Goal: Information Seeking & Learning: Learn about a topic

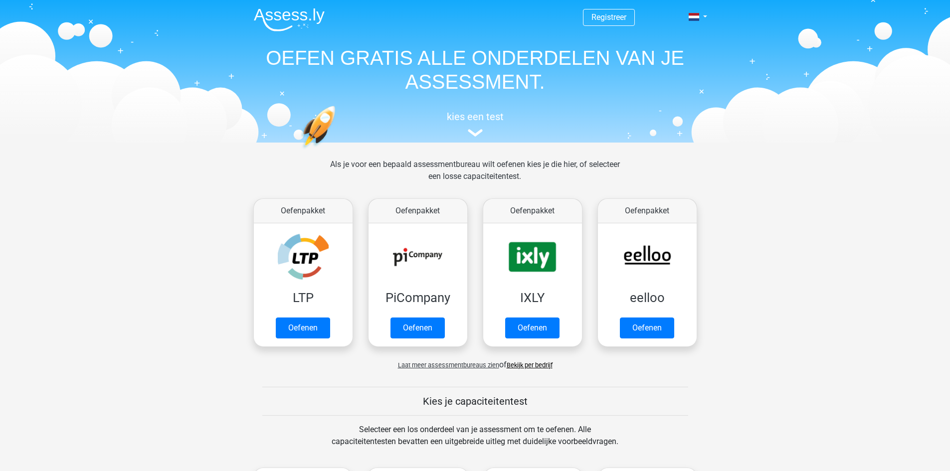
scroll to position [50, 0]
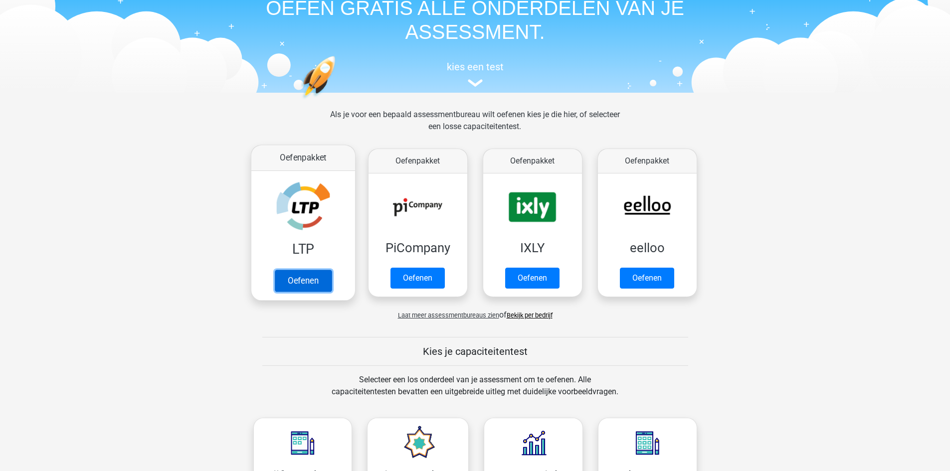
click at [303, 278] on link "Oefenen" at bounding box center [302, 281] width 57 height 22
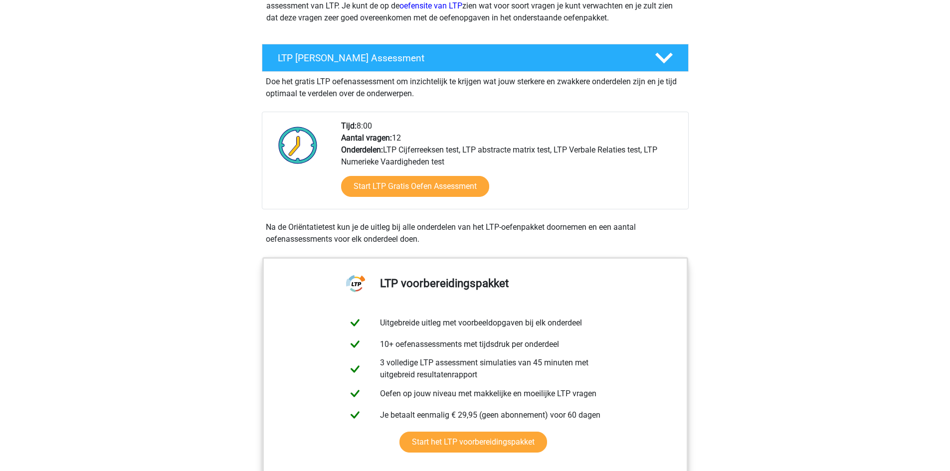
scroll to position [150, 0]
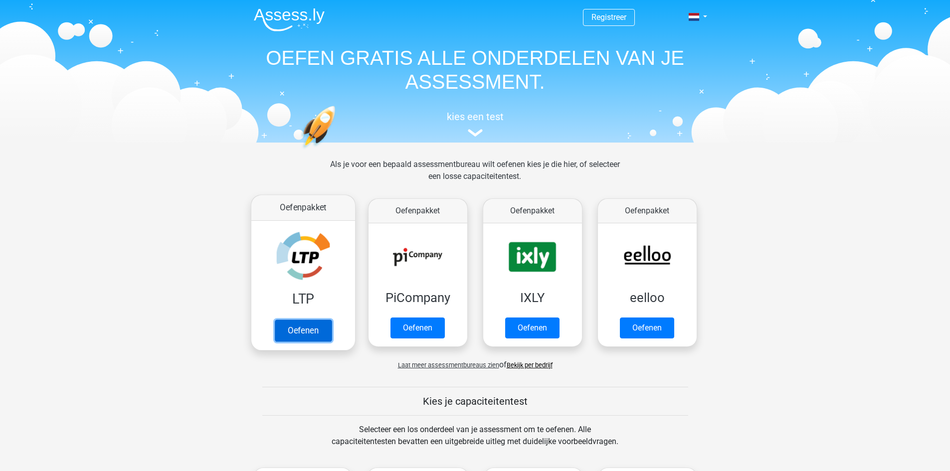
click at [302, 333] on link "Oefenen" at bounding box center [302, 331] width 57 height 22
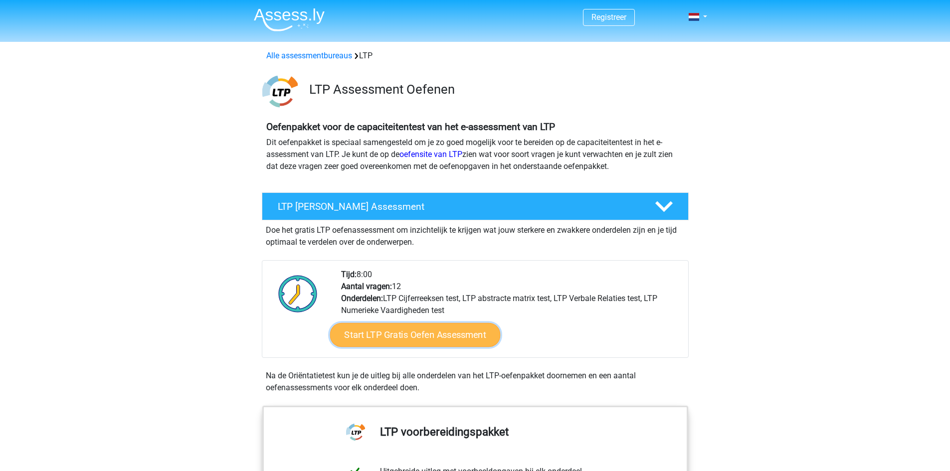
click at [374, 328] on link "Start LTP Gratis Oefen Assessment" at bounding box center [414, 335] width 170 height 24
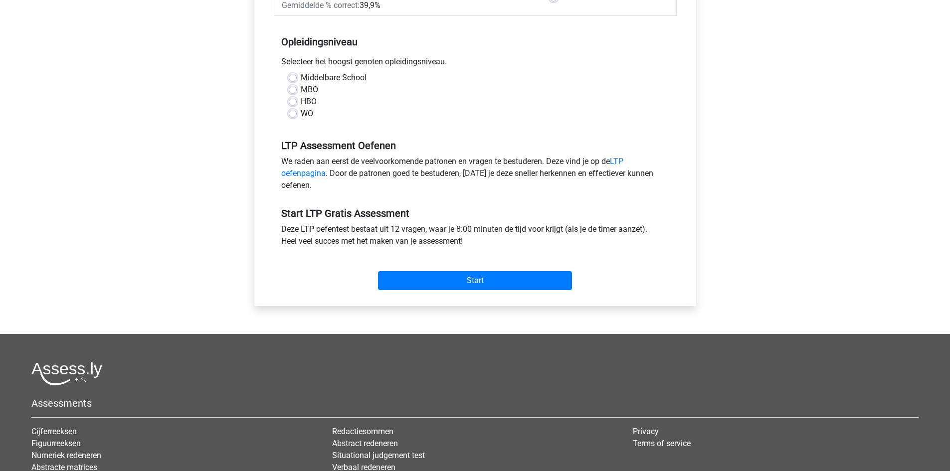
scroll to position [13, 0]
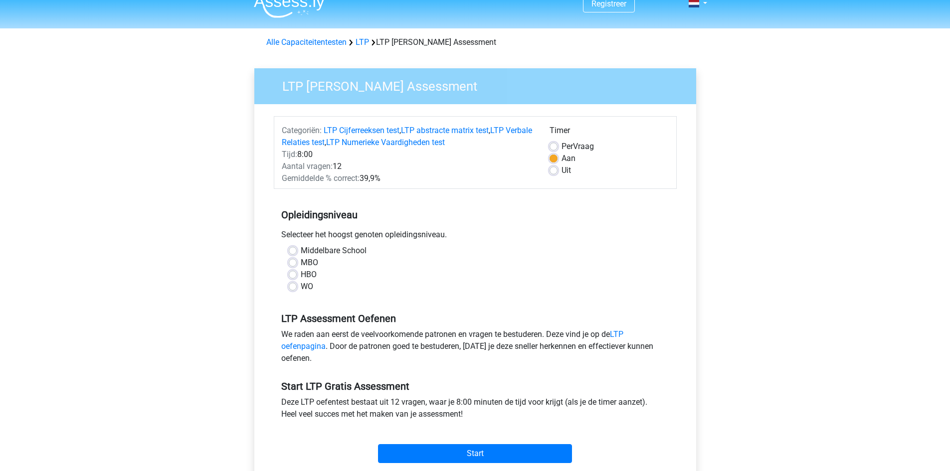
click at [413, 234] on div "Selecteer het hoogst genoten opleidingsniveau." at bounding box center [475, 237] width 403 height 16
copy div "Selecteer het hoogst genoten opleidingsniveau."
click at [301, 260] on label "MBO" at bounding box center [309, 263] width 17 height 12
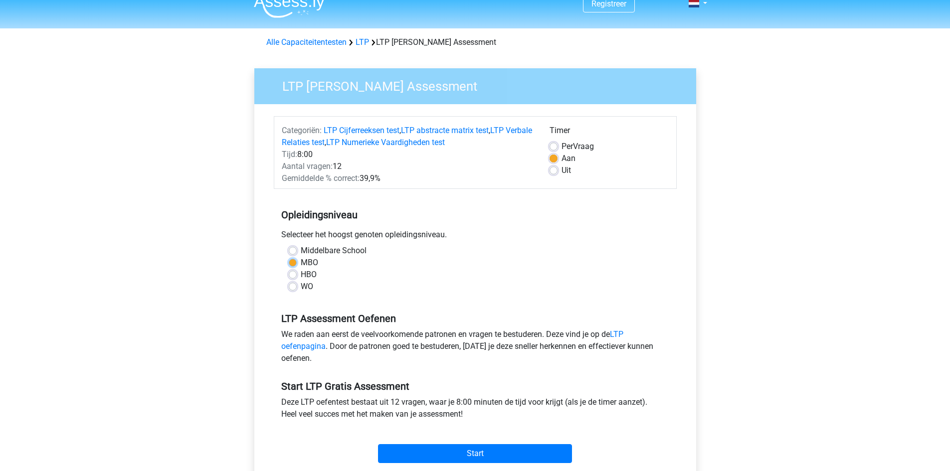
click at [293, 260] on input "MBO" at bounding box center [293, 262] width 8 height 10
radio input "true"
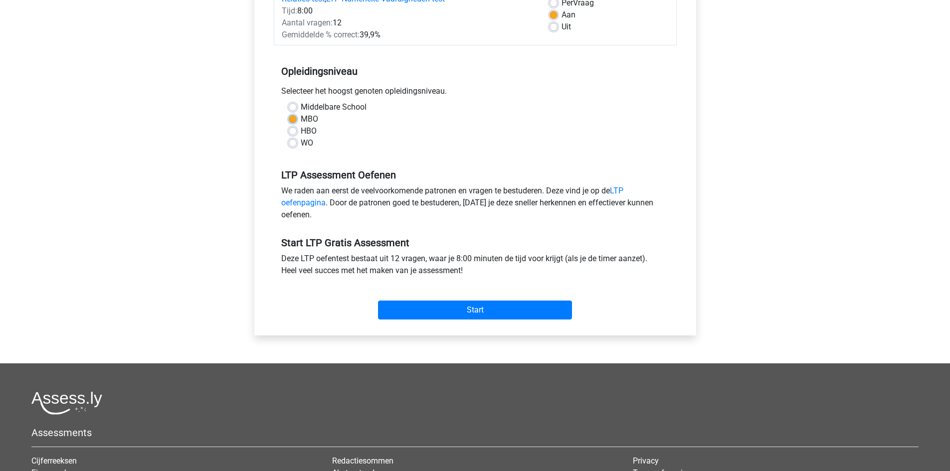
scroll to position [163, 0]
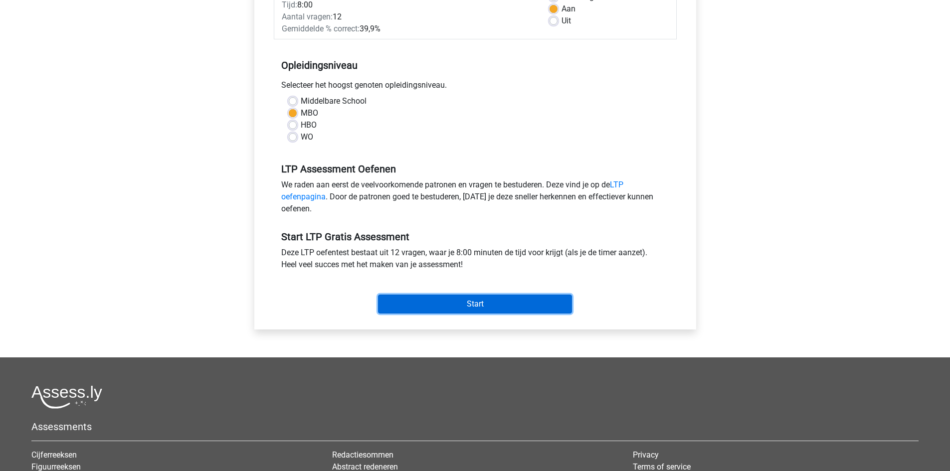
click at [469, 308] on input "Start" at bounding box center [475, 304] width 194 height 19
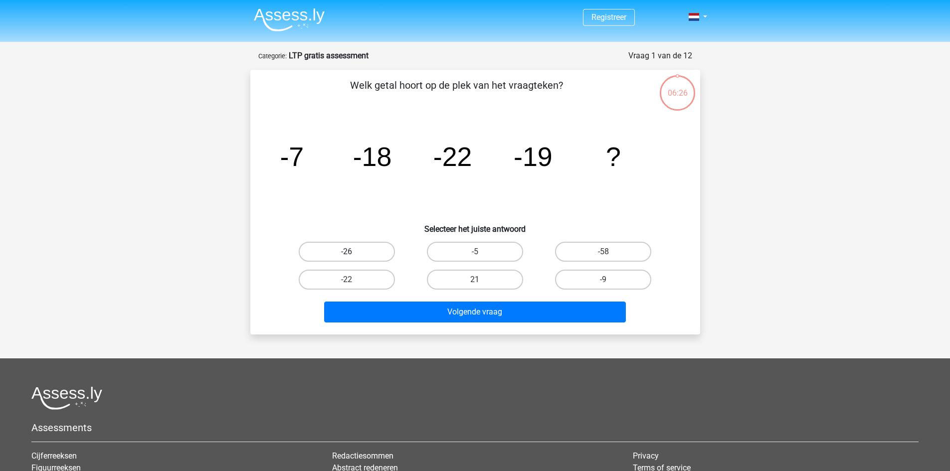
drag, startPoint x: 354, startPoint y: 255, endPoint x: 358, endPoint y: 248, distance: 7.6
click at [354, 254] on label "-26" at bounding box center [347, 252] width 96 height 20
click at [353, 254] on input "-26" at bounding box center [349, 255] width 6 height 6
radio input "true"
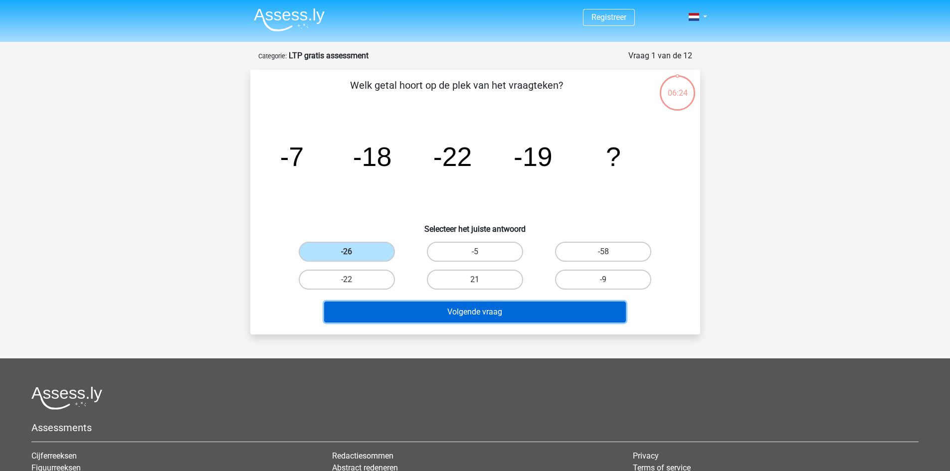
click at [433, 309] on button "Volgende vraag" at bounding box center [475, 312] width 302 height 21
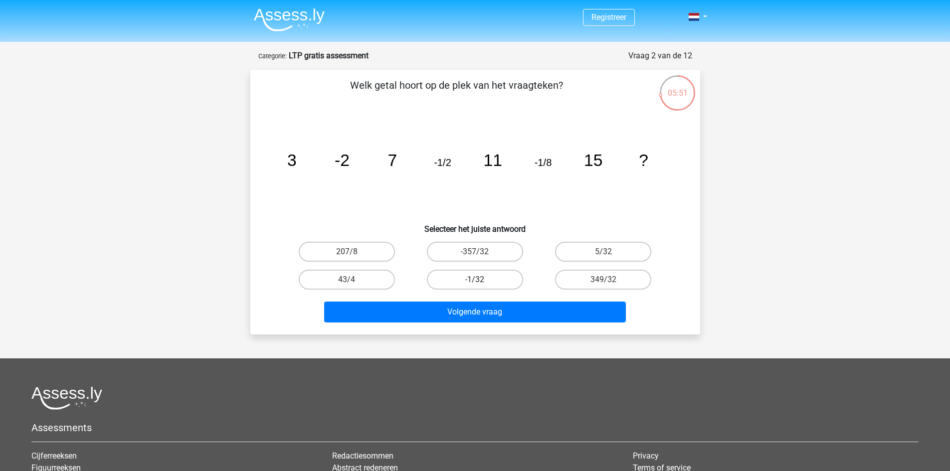
click at [456, 280] on label "-1/32" at bounding box center [475, 280] width 96 height 20
click at [475, 280] on input "-1/32" at bounding box center [478, 283] width 6 height 6
radio input "true"
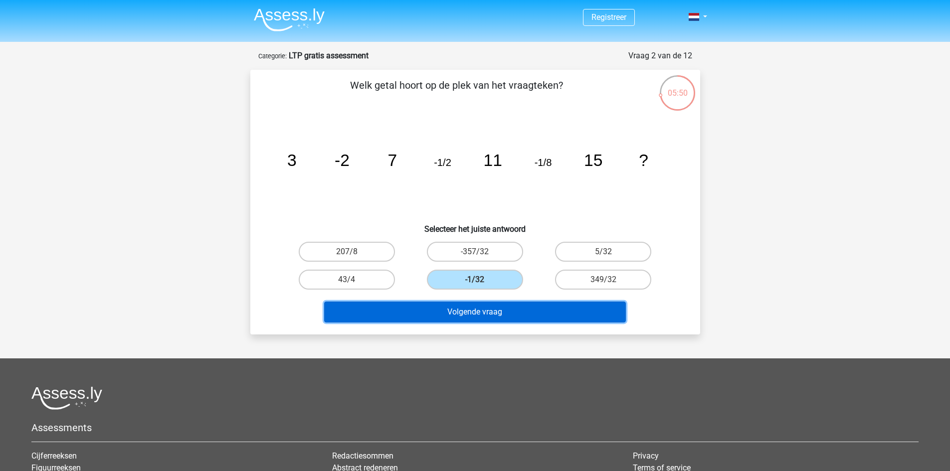
click at [572, 315] on button "Volgende vraag" at bounding box center [475, 312] width 302 height 21
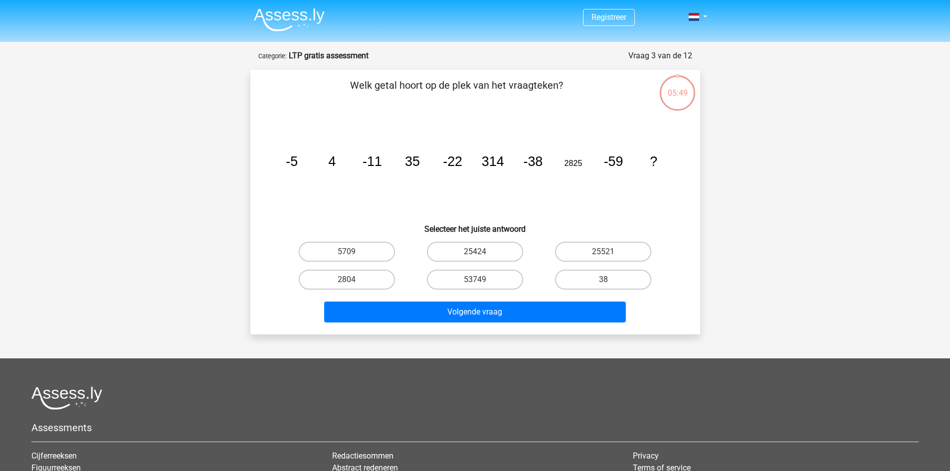
scroll to position [50, 0]
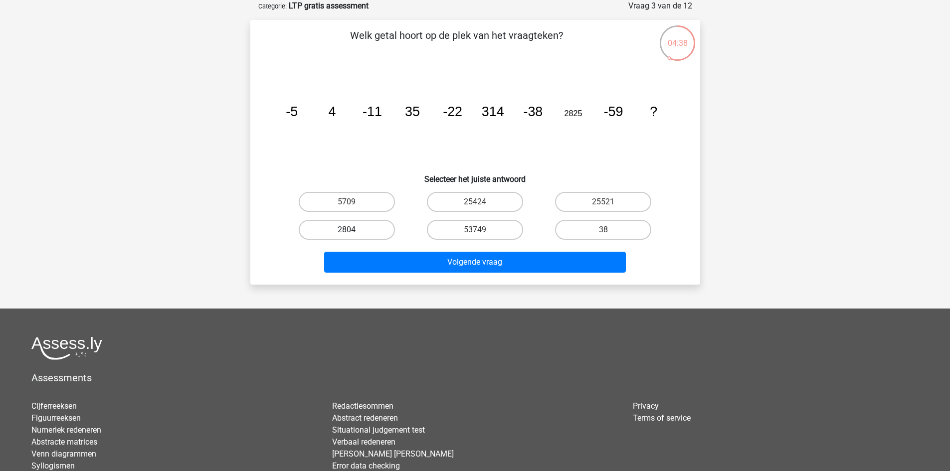
click at [371, 227] on label "2804" at bounding box center [347, 230] width 96 height 20
click at [353, 230] on input "2804" at bounding box center [349, 233] width 6 height 6
radio input "true"
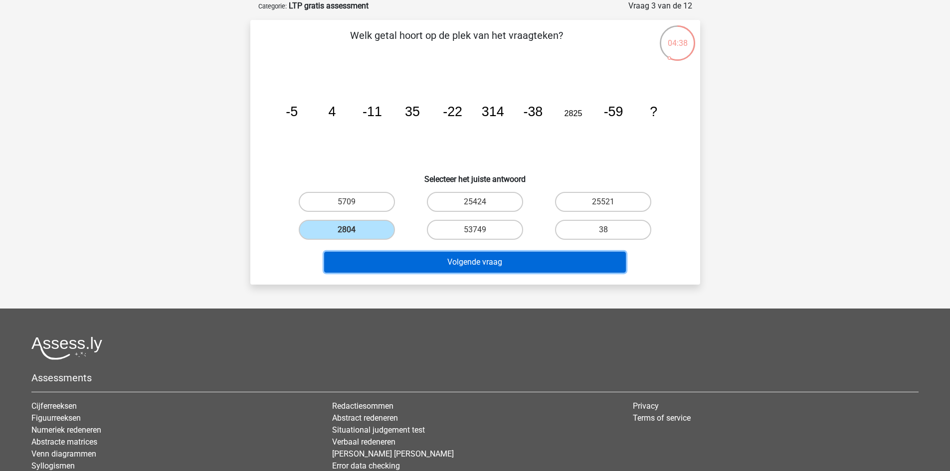
click at [414, 260] on button "Volgende vraag" at bounding box center [475, 262] width 302 height 21
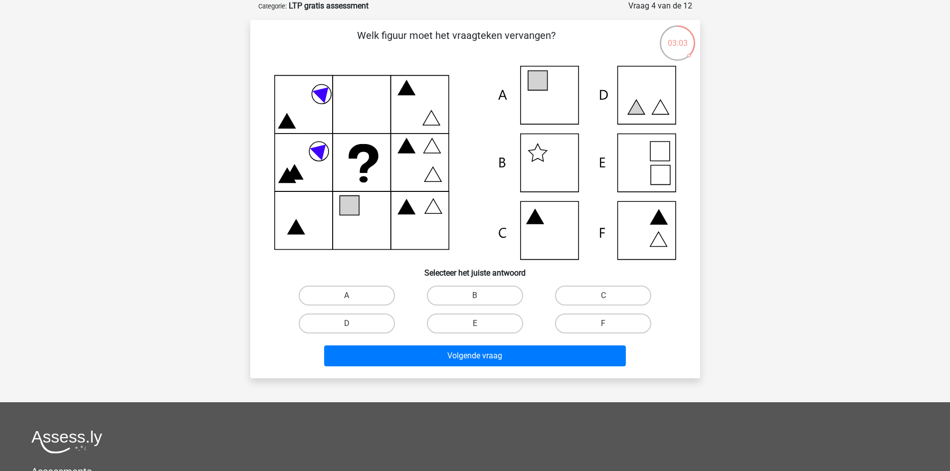
click at [545, 158] on icon at bounding box center [475, 163] width 402 height 194
click at [489, 297] on label "B" at bounding box center [475, 296] width 96 height 20
click at [481, 297] on input "B" at bounding box center [478, 299] width 6 height 6
radio input "true"
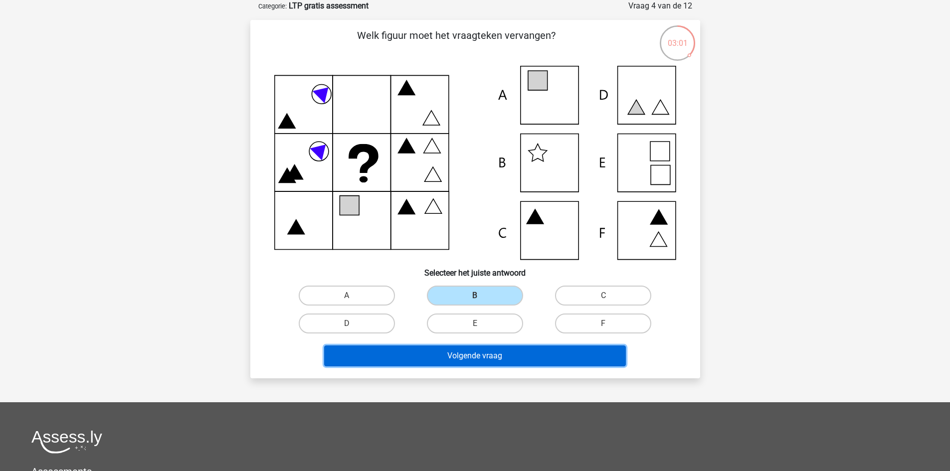
click at [536, 352] on button "Volgende vraag" at bounding box center [475, 355] width 302 height 21
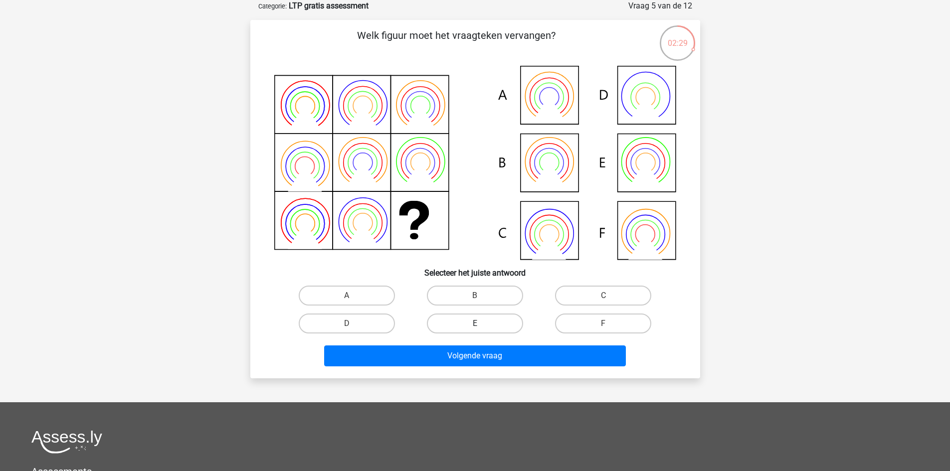
drag, startPoint x: 489, startPoint y: 297, endPoint x: 491, endPoint y: 325, distance: 28.0
click at [487, 297] on label "B" at bounding box center [475, 296] width 96 height 20
click at [481, 297] on input "B" at bounding box center [478, 299] width 6 height 6
radio input "true"
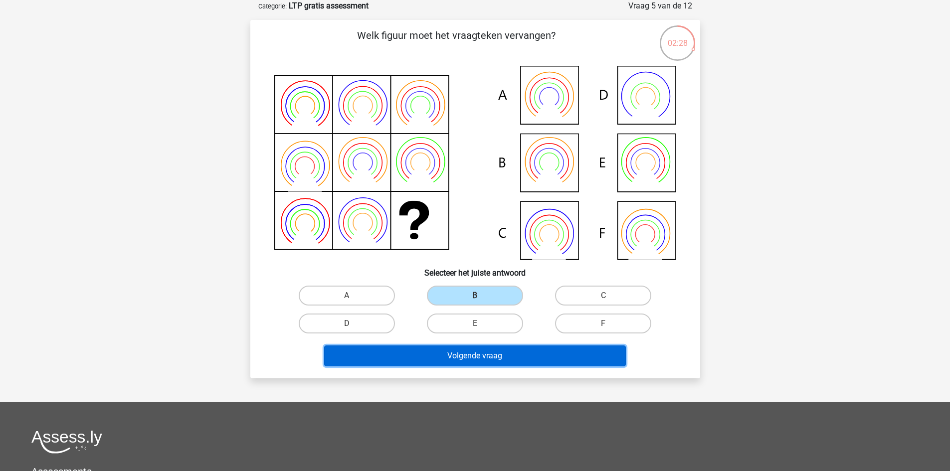
click at [489, 354] on button "Volgende vraag" at bounding box center [475, 355] width 302 height 21
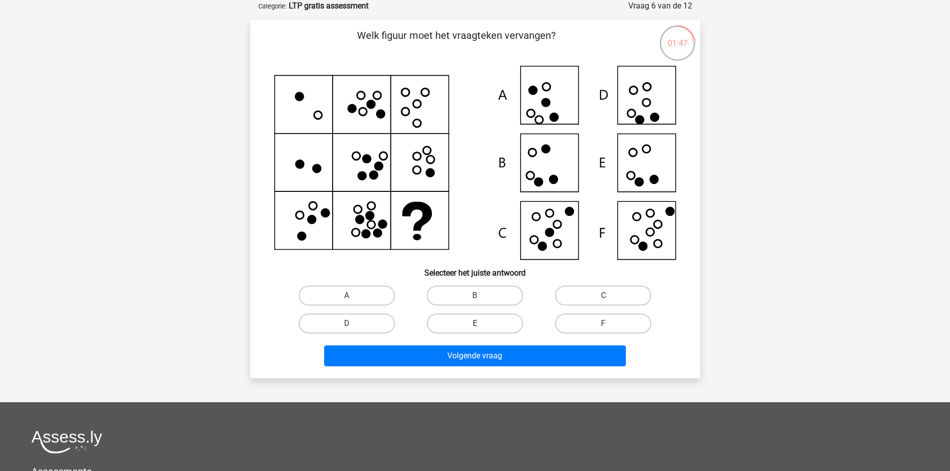
click at [494, 325] on label "E" at bounding box center [475, 324] width 96 height 20
click at [481, 325] on input "E" at bounding box center [478, 327] width 6 height 6
radio input "true"
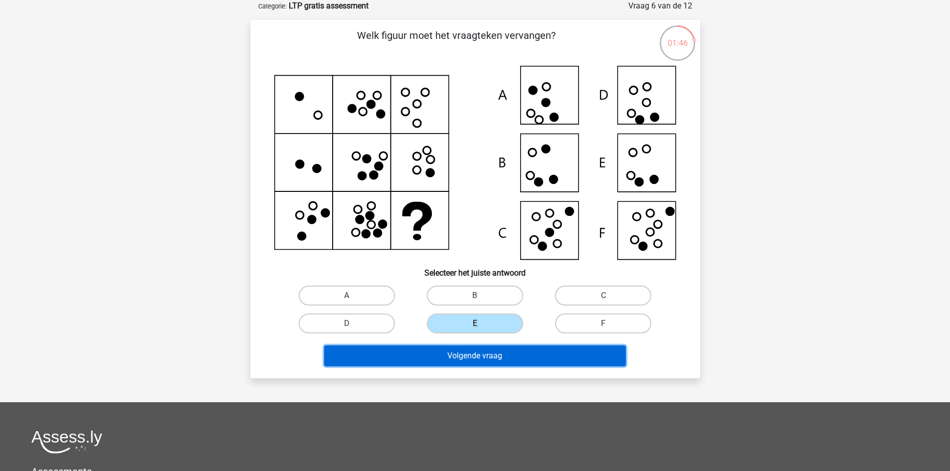
click at [490, 354] on button "Volgende vraag" at bounding box center [475, 355] width 302 height 21
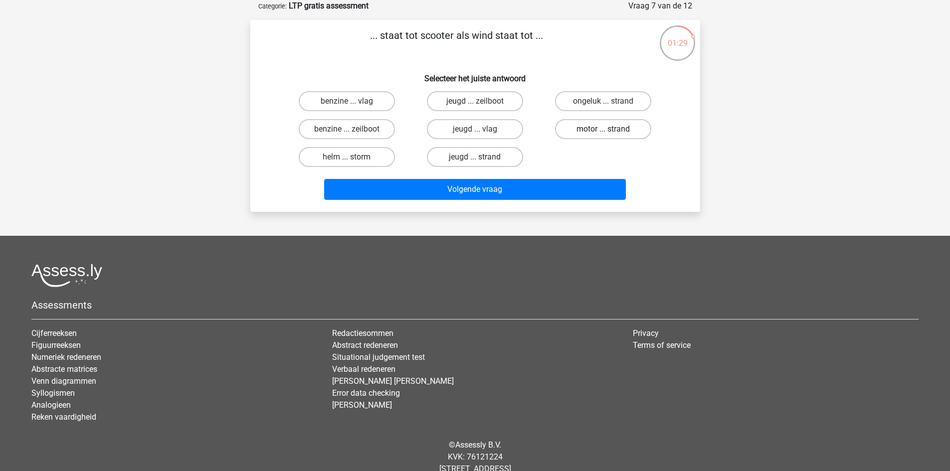
click at [623, 133] on label "motor ... strand" at bounding box center [603, 129] width 96 height 20
click at [610, 133] on input "motor ... strand" at bounding box center [606, 132] width 6 height 6
radio input "true"
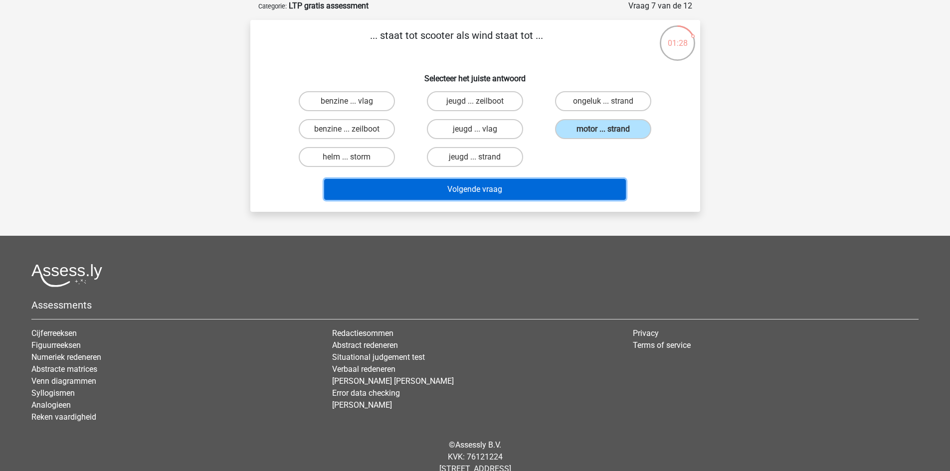
click at [421, 195] on button "Volgende vraag" at bounding box center [475, 189] width 302 height 21
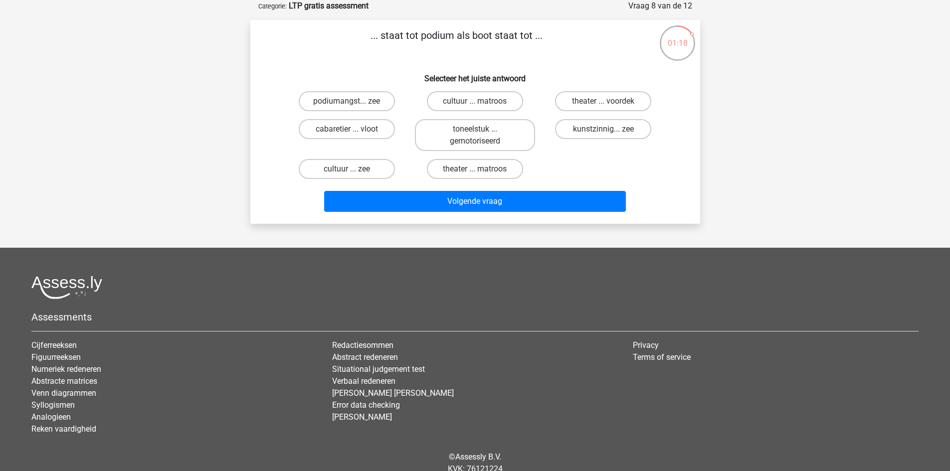
drag, startPoint x: 536, startPoint y: 35, endPoint x: 384, endPoint y: 30, distance: 152.1
click at [378, 30] on p "... staat tot podium als boot staat tot ..." at bounding box center [456, 43] width 380 height 30
copy p "staat tot podium als boot staat tot ."
click at [318, 162] on label "cultuur ... zee" at bounding box center [347, 169] width 96 height 20
click at [346, 169] on input "cultuur ... zee" at bounding box center [349, 172] width 6 height 6
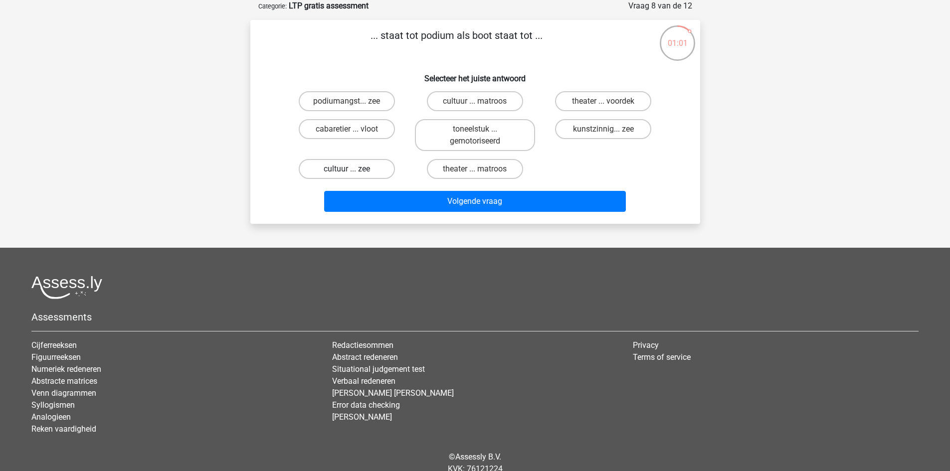
radio input "true"
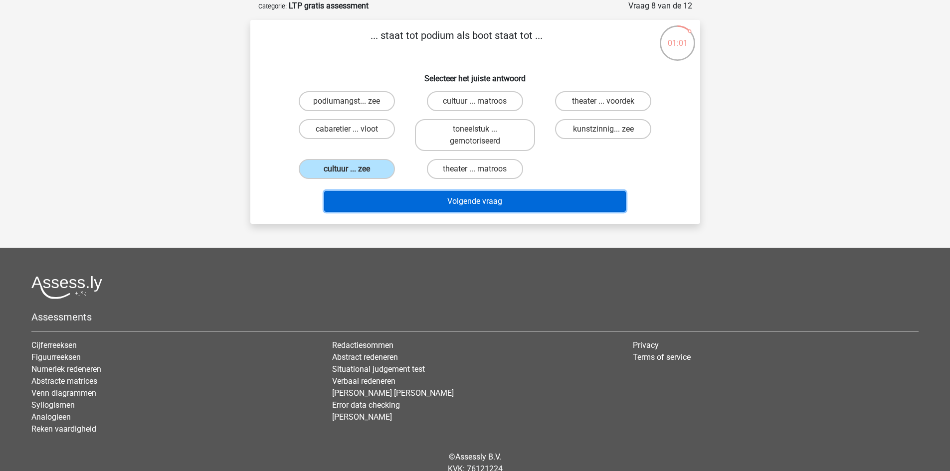
click at [403, 203] on button "Volgende vraag" at bounding box center [475, 201] width 302 height 21
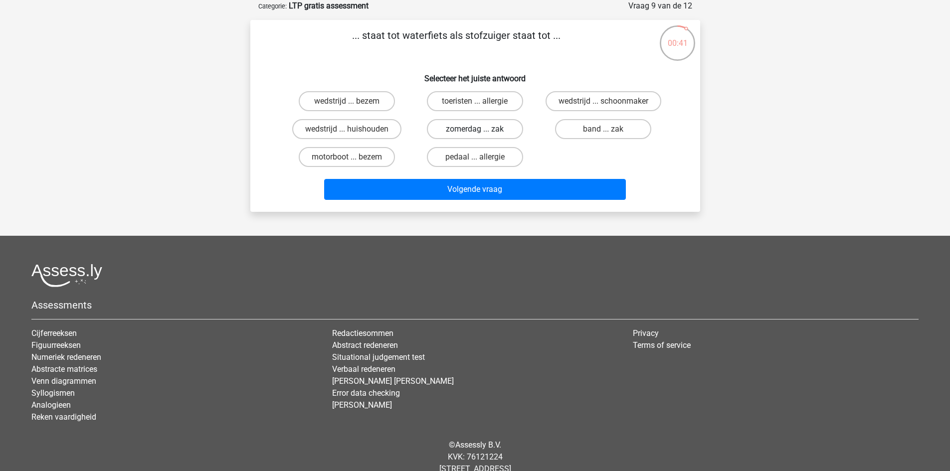
click at [480, 123] on label "zomerdag ... zak" at bounding box center [475, 129] width 96 height 20
click at [480, 129] on input "zomerdag ... zak" at bounding box center [478, 132] width 6 height 6
radio input "true"
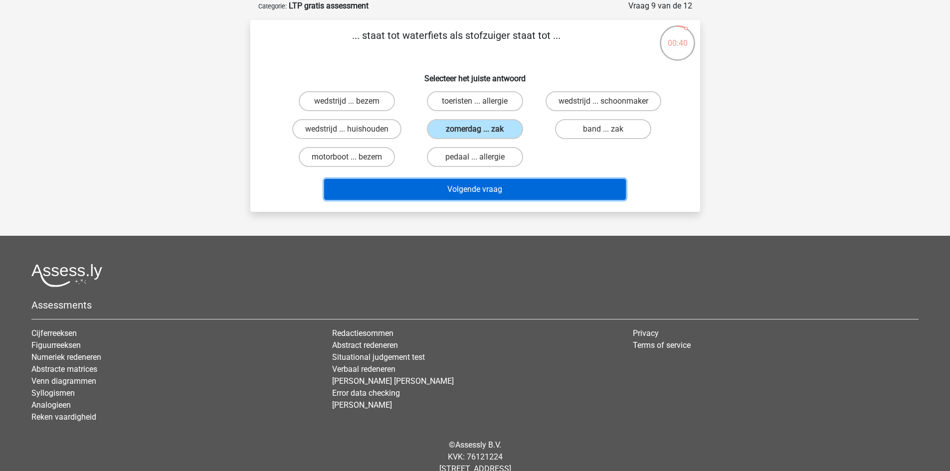
click at [474, 187] on button "Volgende vraag" at bounding box center [475, 189] width 302 height 21
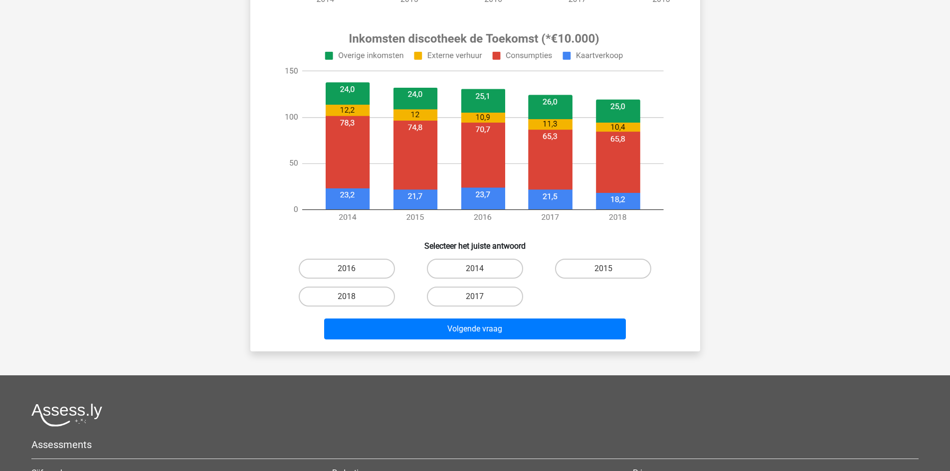
scroll to position [299, 0]
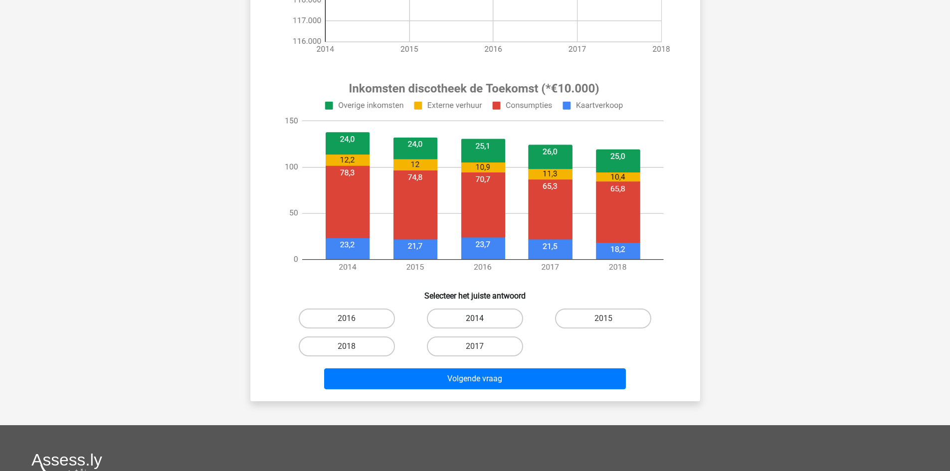
click at [497, 321] on label "2014" at bounding box center [475, 319] width 96 height 20
click at [481, 321] on input "2014" at bounding box center [478, 322] width 6 height 6
radio input "true"
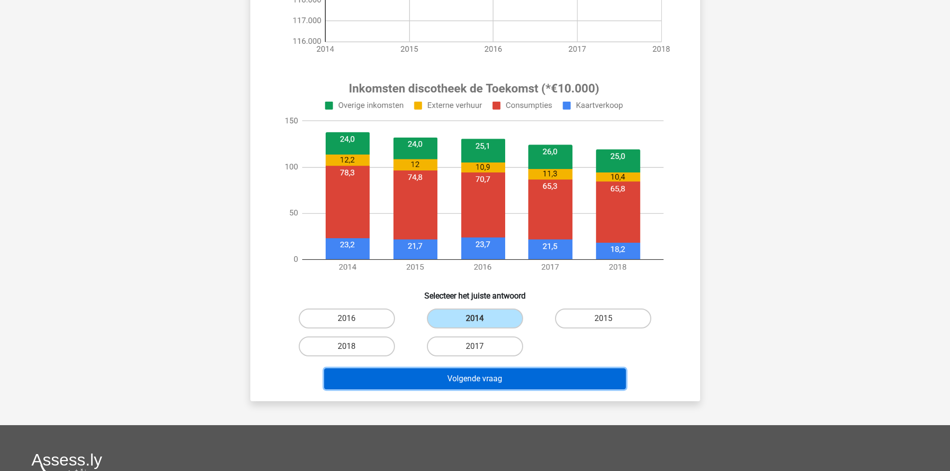
click at [495, 373] on button "Volgende vraag" at bounding box center [475, 378] width 302 height 21
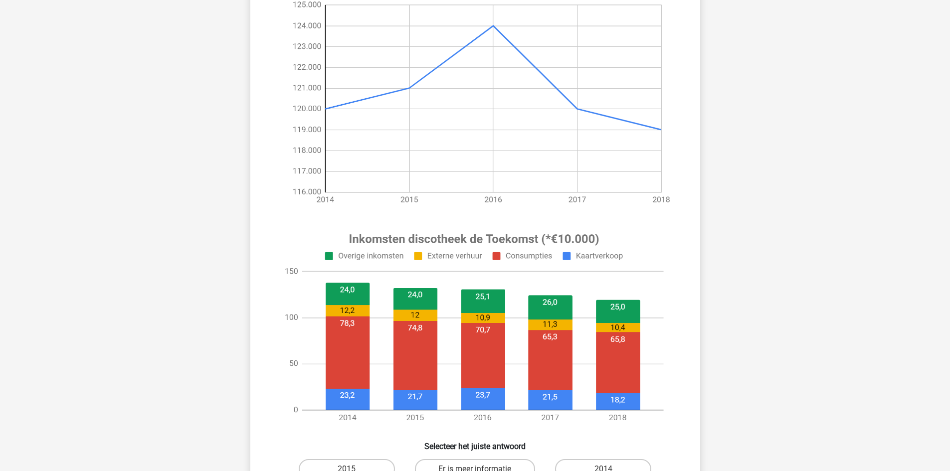
scroll to position [349, 0]
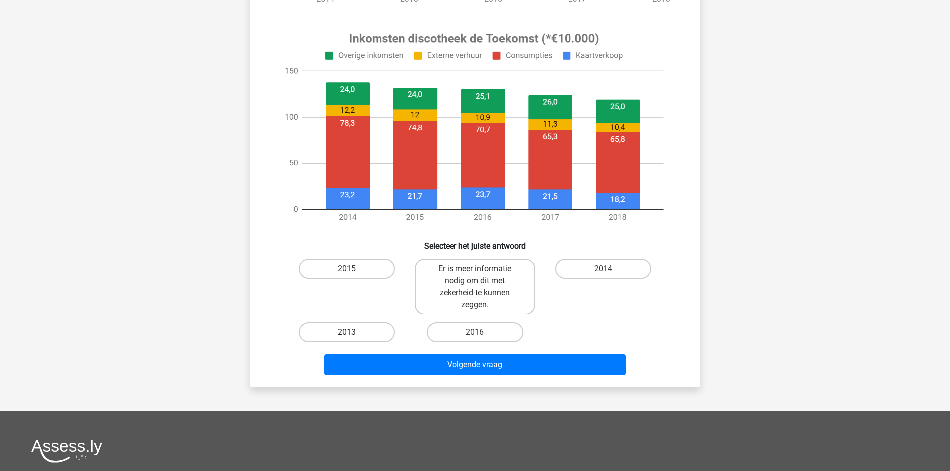
click at [337, 331] on label "2013" at bounding box center [347, 333] width 96 height 20
click at [346, 332] on input "2013" at bounding box center [349, 335] width 6 height 6
radio input "true"
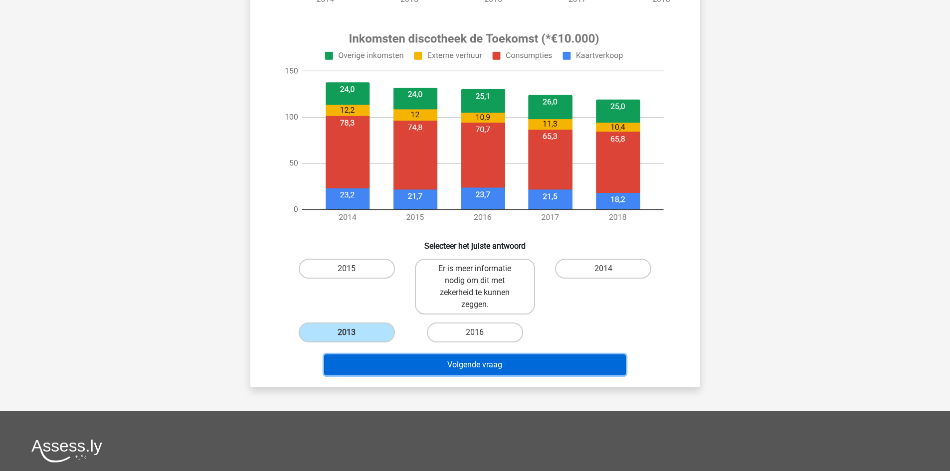
click at [396, 362] on button "Volgende vraag" at bounding box center [475, 364] width 302 height 21
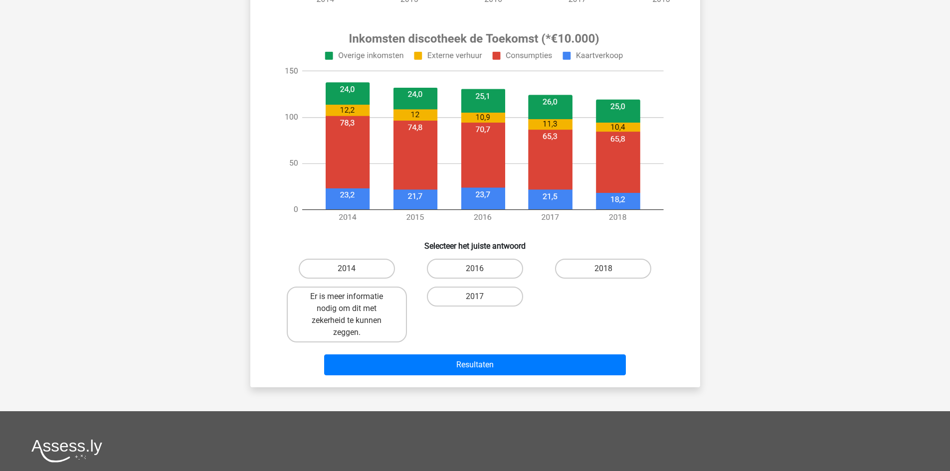
drag, startPoint x: 580, startPoint y: 265, endPoint x: 544, endPoint y: 309, distance: 57.0
click at [581, 265] on label "2018" at bounding box center [603, 269] width 96 height 20
click at [603, 269] on input "2018" at bounding box center [606, 272] width 6 height 6
radio input "true"
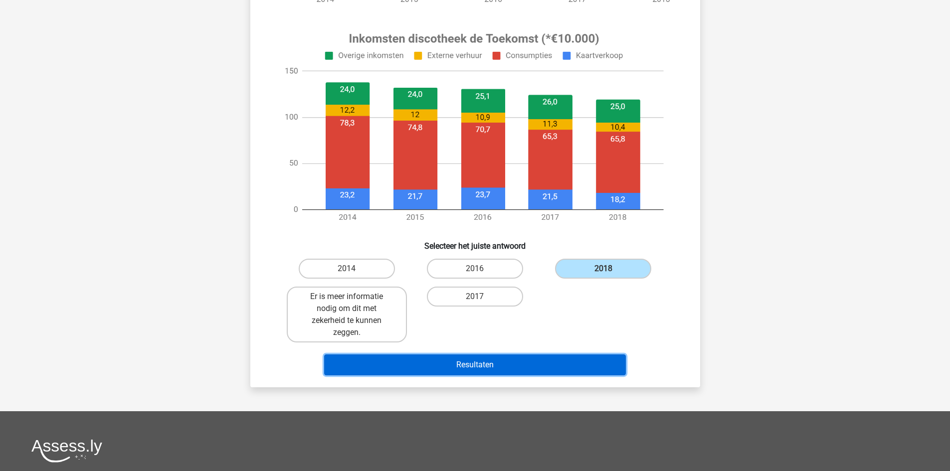
click at [520, 370] on button "Resultaten" at bounding box center [475, 364] width 302 height 21
